Goal: Check status: Check status

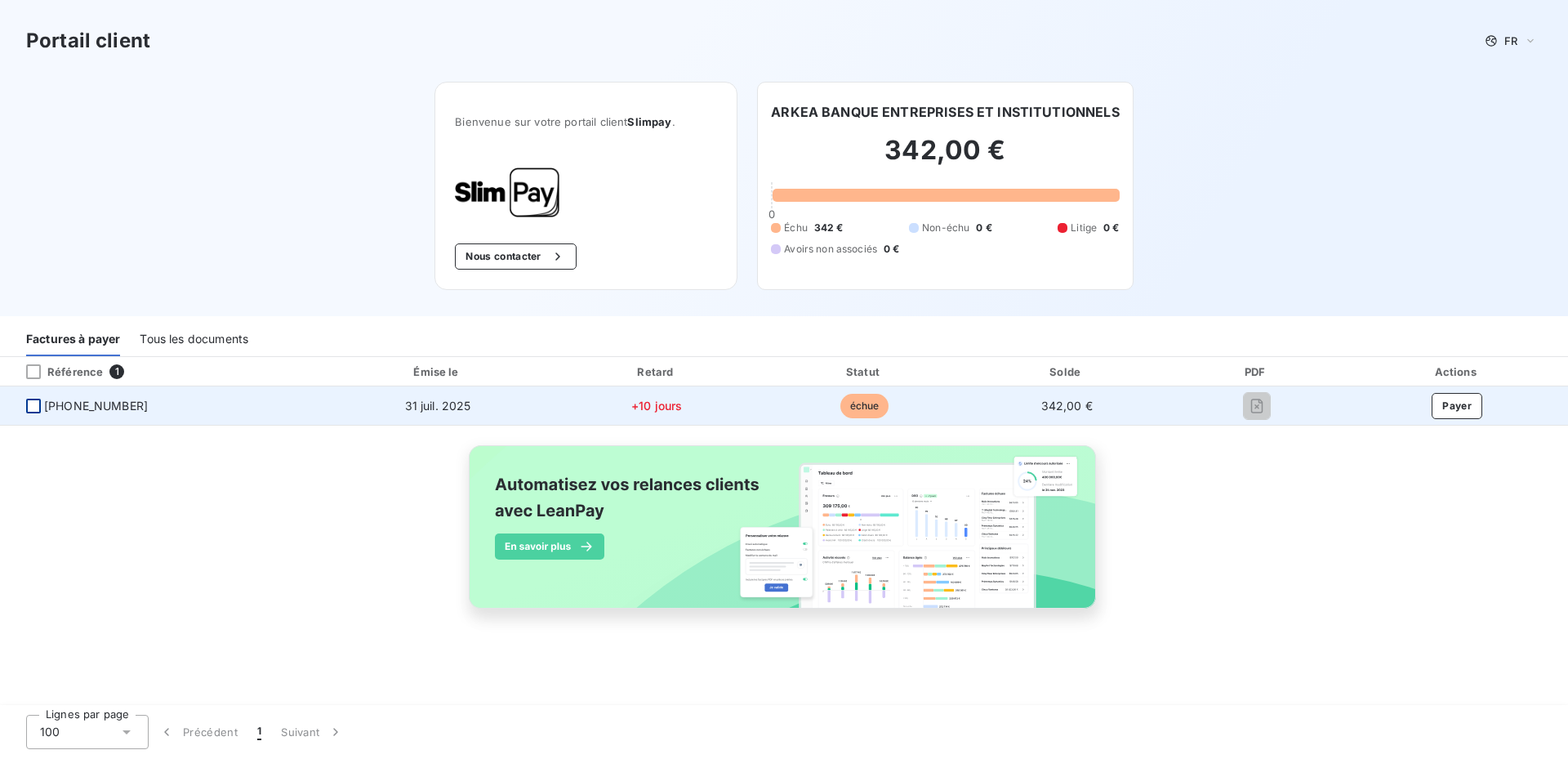
click at [34, 405] on div at bounding box center [33, 406] width 15 height 15
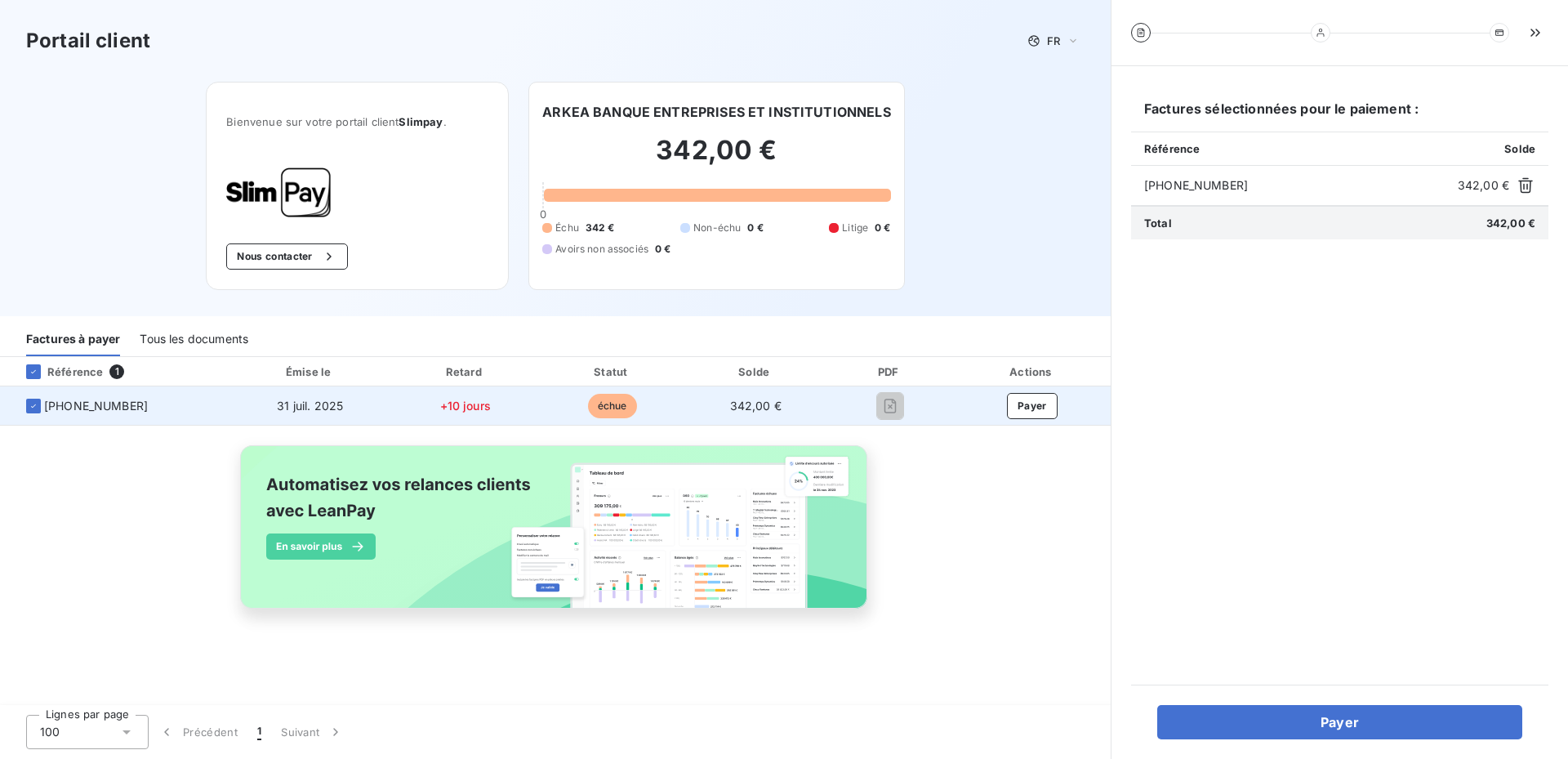
click at [25, 405] on span "[PHONE_NUMBER]" at bounding box center [115, 406] width 203 height 16
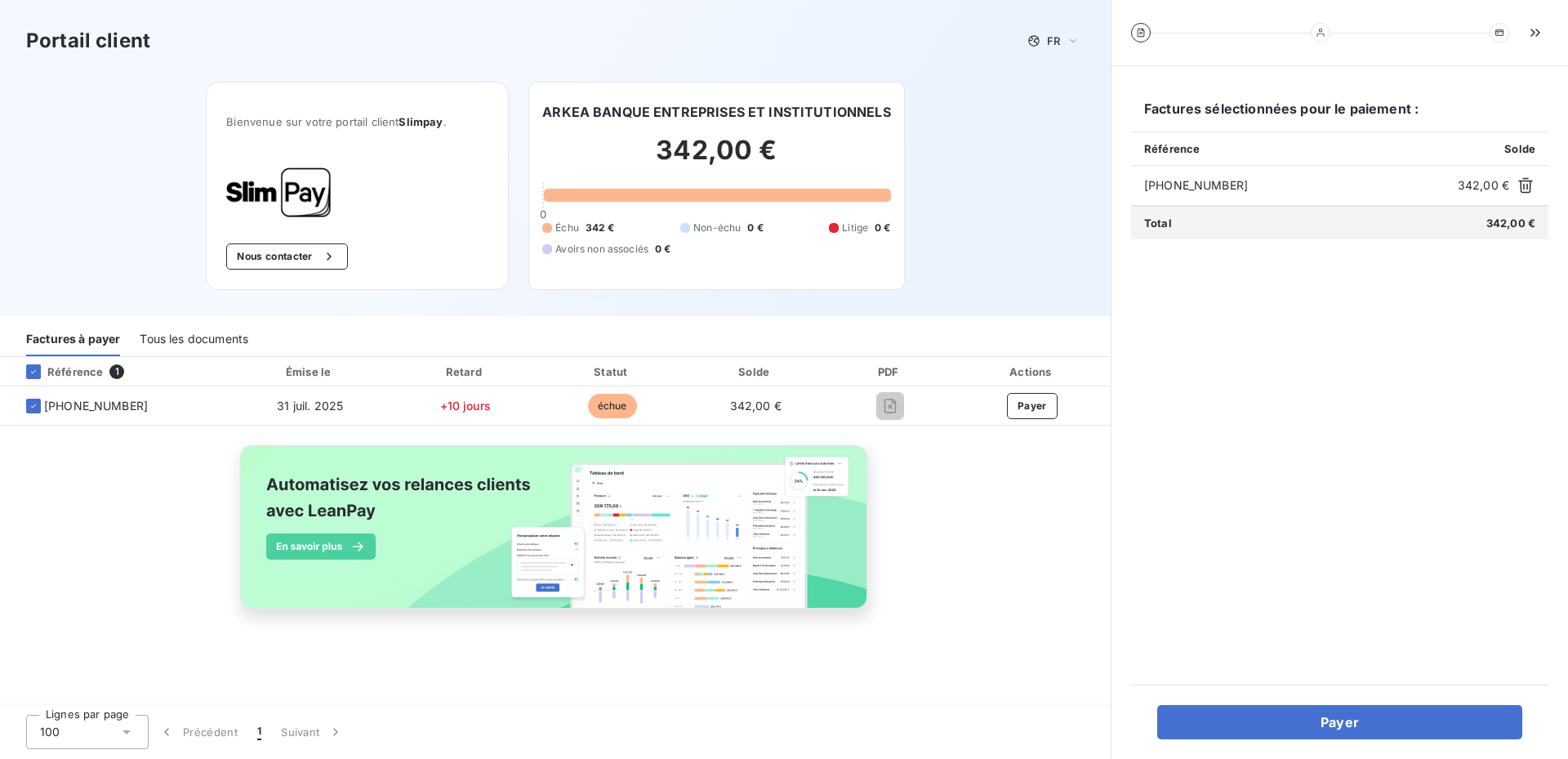
click at [191, 330] on div "Tous les documents" at bounding box center [193, 339] width 109 height 34
